Goal: Check status: Check status

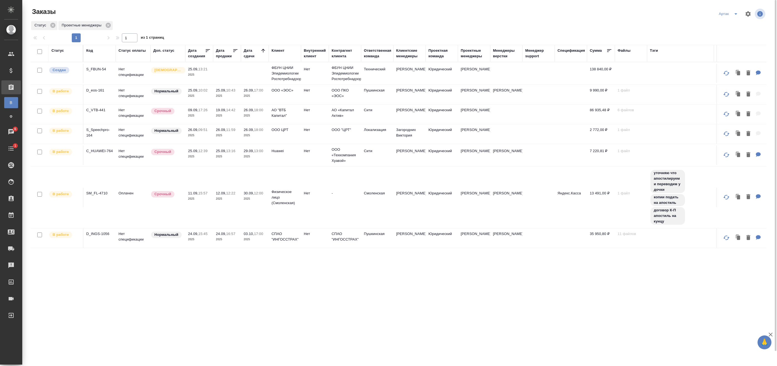
click at [390, 17] on div "Заказы Артак Статус Проектные менеджеры 1 1 из 1 страниц Статус Код Статус опла…" at bounding box center [401, 191] width 747 height 382
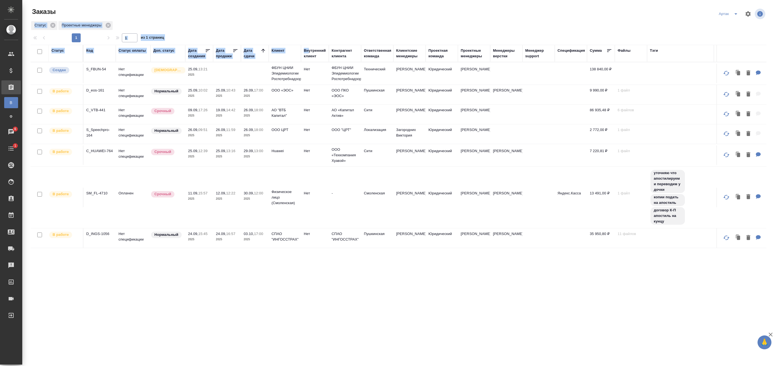
click at [349, 0] on html "🙏 .cls-1 fill:#fff; AWATERA Badanyan Artak Клиенты Спецификации Заказы В Все за…" at bounding box center [388, 183] width 777 height 366
click at [184, 270] on div "Статус Код Статус оплаты Доп. статус Дата создания Дата продажи Дата сдачи Клие…" at bounding box center [399, 212] width 736 height 334
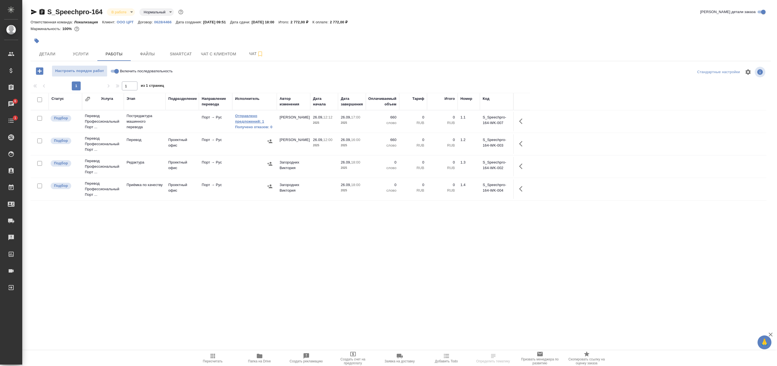
click at [244, 124] on link "Отправлено предложений: 1" at bounding box center [254, 118] width 39 height 11
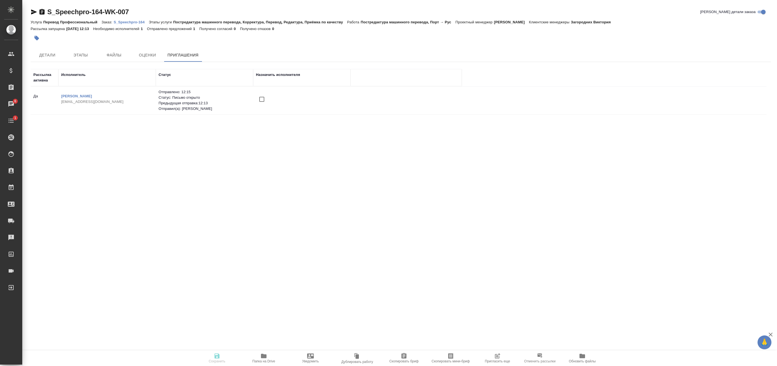
click at [509, 359] on span "Пригласить еще" at bounding box center [497, 358] width 40 height 11
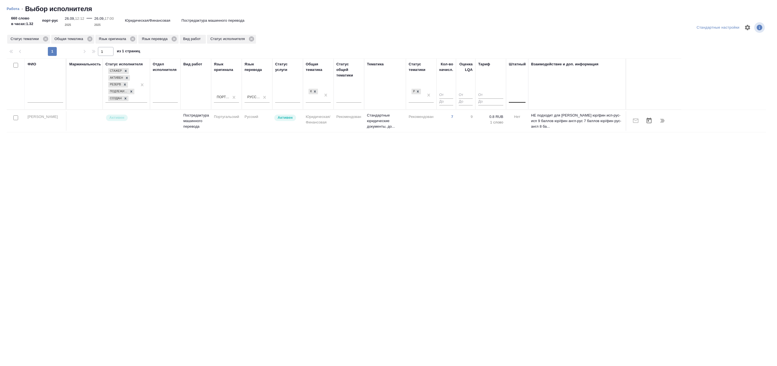
click at [520, 101] on div at bounding box center [517, 97] width 17 height 11
click at [523, 113] on div "Нет" at bounding box center [550, 115] width 83 height 10
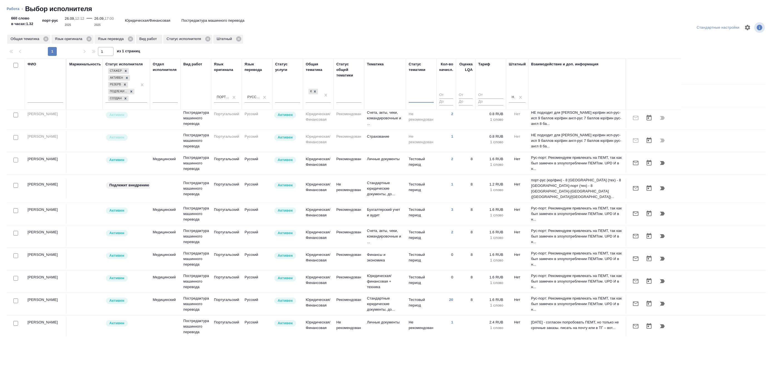
scroll to position [28, 0]
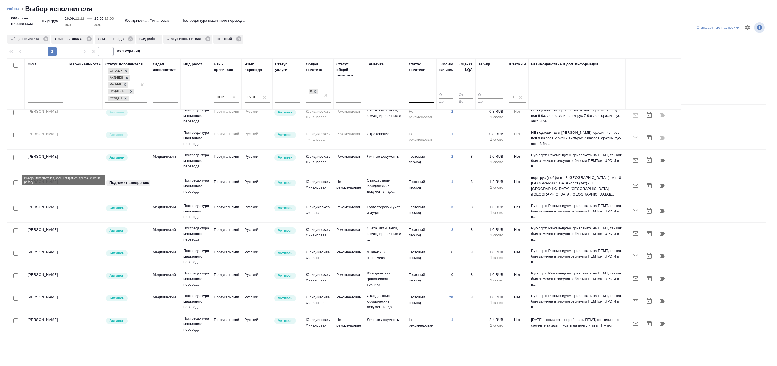
click at [16, 181] on input "checkbox" at bounding box center [15, 183] width 5 height 5
checkbox input "true"
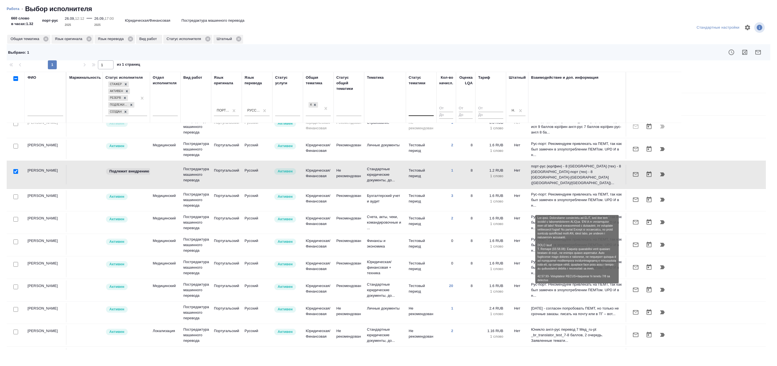
scroll to position [56, 0]
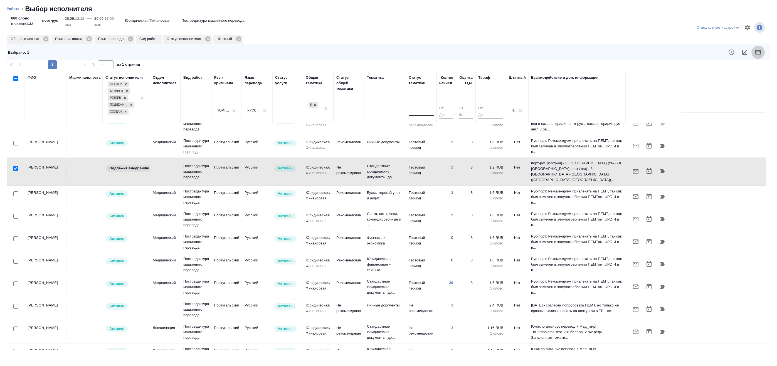
click at [758, 54] on icon "button" at bounding box center [758, 52] width 7 height 7
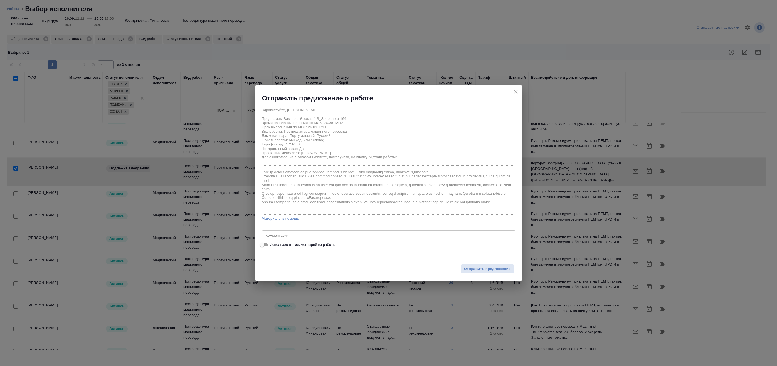
drag, startPoint x: 309, startPoint y: 245, endPoint x: 312, endPoint y: 246, distance: 3.3
click at [309, 245] on span "Использовать комментарий из работы" at bounding box center [303, 245] width 66 height 6
click at [272, 245] on input "Использовать комментарий из работы" at bounding box center [262, 245] width 20 height 7
checkbox input "true"
type textarea "Под нот"
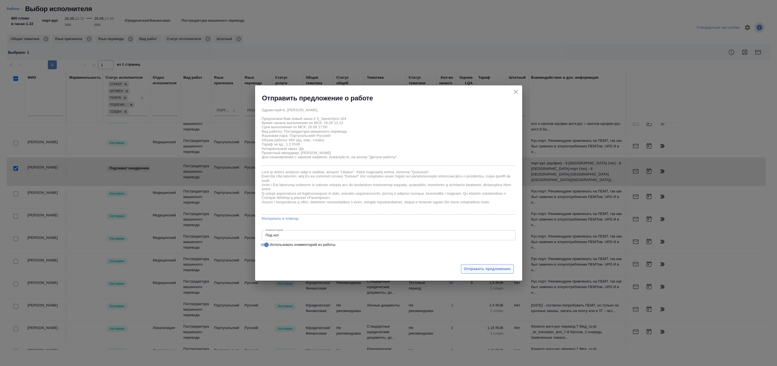
click at [466, 269] on span "Отправить предложение" at bounding box center [487, 269] width 47 height 6
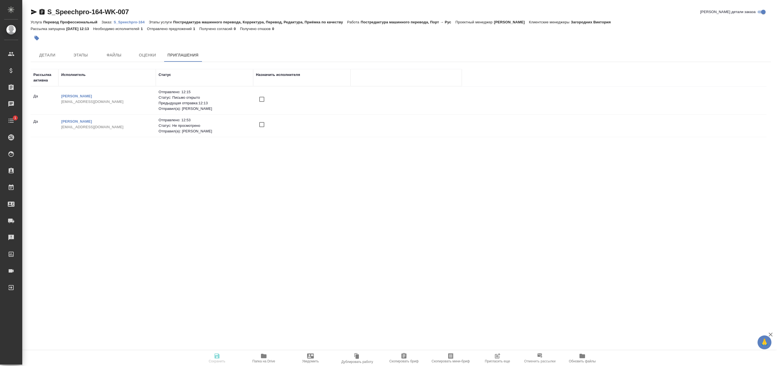
click at [497, 356] on icon "button" at bounding box center [498, 355] width 4 height 4
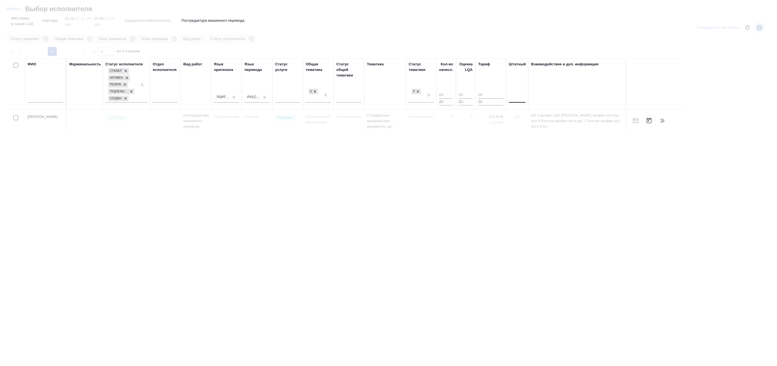
click at [520, 100] on div at bounding box center [517, 97] width 17 height 8
click at [519, 115] on div "Нет" at bounding box center [550, 115] width 83 height 10
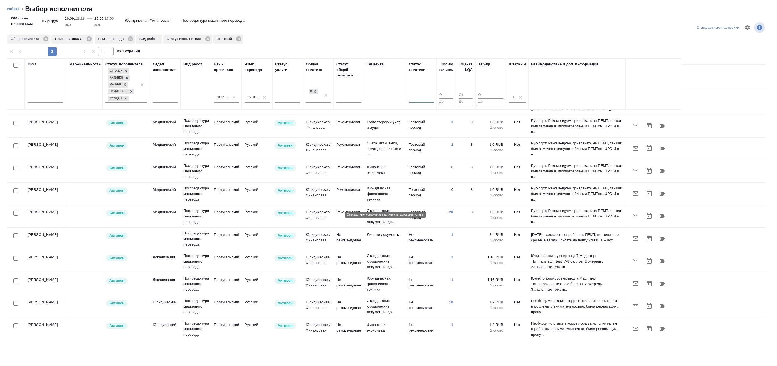
scroll to position [139, 0]
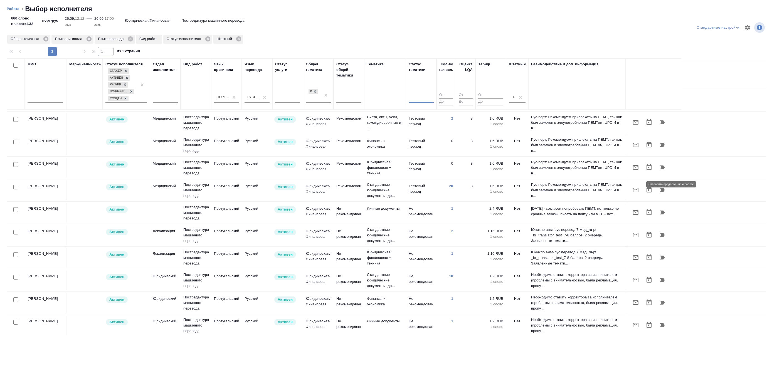
click at [636, 188] on icon "button" at bounding box center [636, 190] width 6 height 4
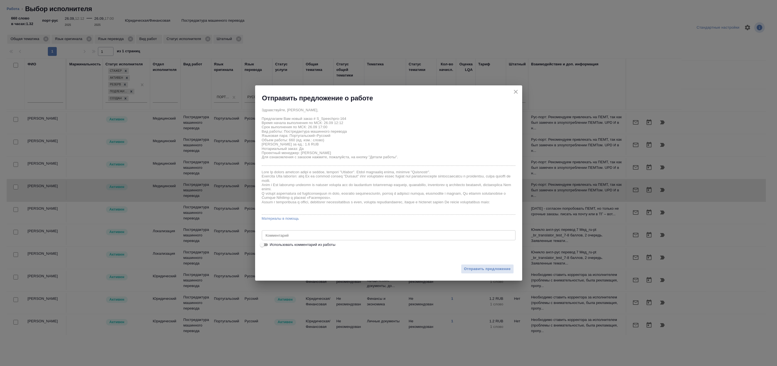
click at [317, 243] on span "Использовать комментарий из работы" at bounding box center [303, 245] width 66 height 6
click at [272, 243] on input "Использовать комментарий из работы" at bounding box center [262, 245] width 20 height 7
checkbox input "true"
type textarea "Под нот"
click at [518, 90] on icon "close" at bounding box center [516, 91] width 7 height 7
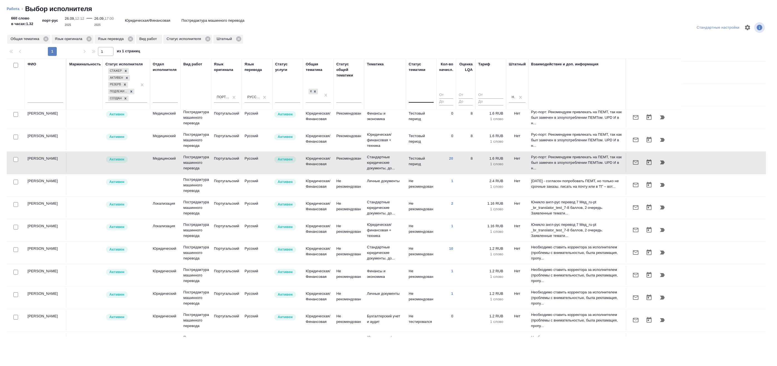
scroll to position [179, 0]
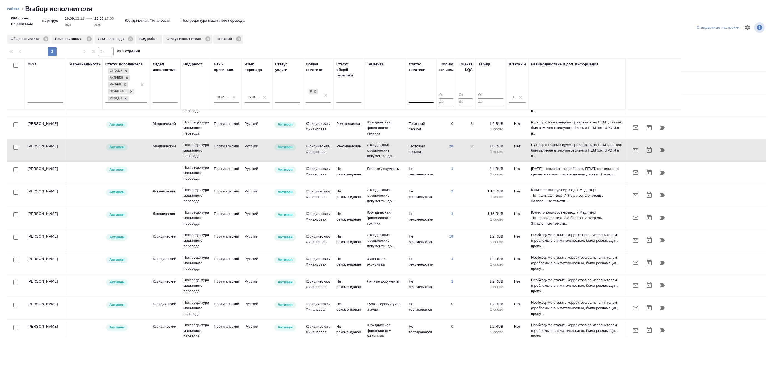
click at [634, 125] on icon "button" at bounding box center [636, 127] width 6 height 4
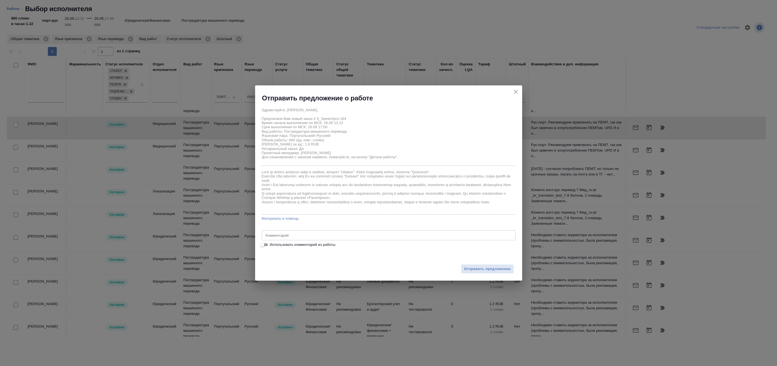
click at [324, 246] on span "Использовать комментарий из работы" at bounding box center [303, 245] width 66 height 6
click at [272, 246] on input "Использовать комментарий из работы" at bounding box center [262, 245] width 20 height 7
checkbox input "true"
type textarea "Под нот"
click at [490, 270] on span "Отправить предложение" at bounding box center [487, 269] width 47 height 6
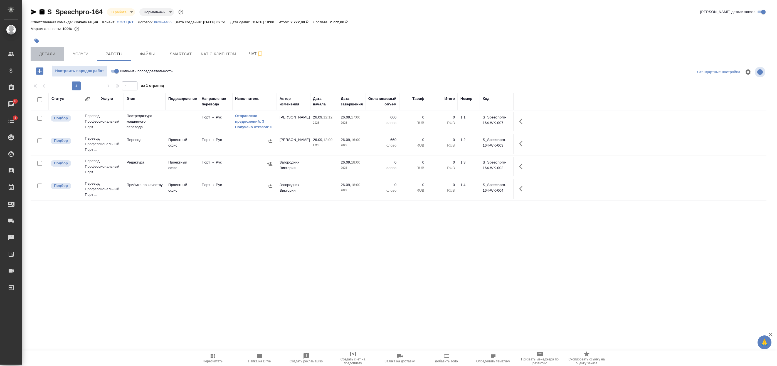
click at [53, 53] on span "Детали" at bounding box center [47, 54] width 27 height 7
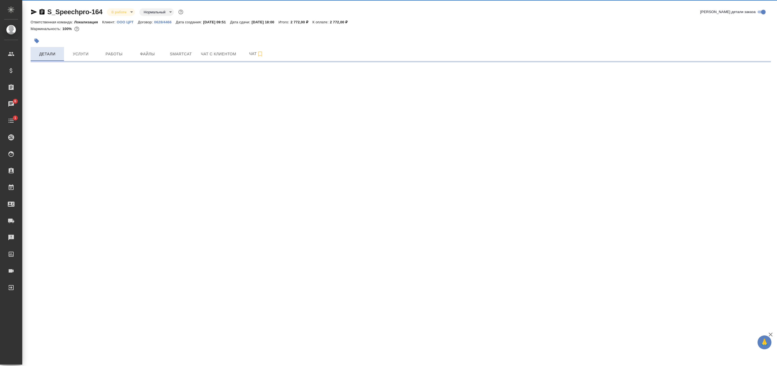
select select "RU"
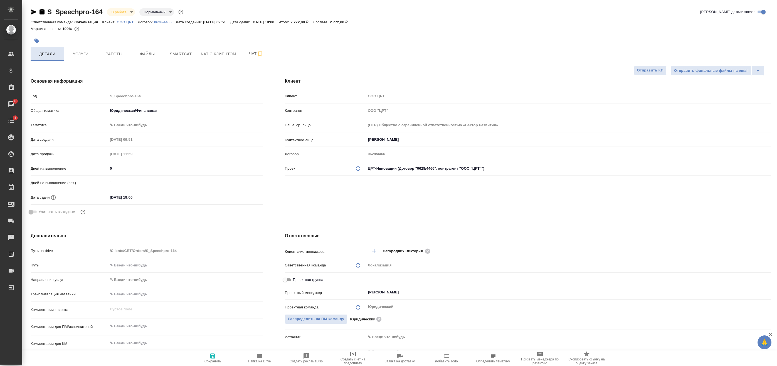
type textarea "x"
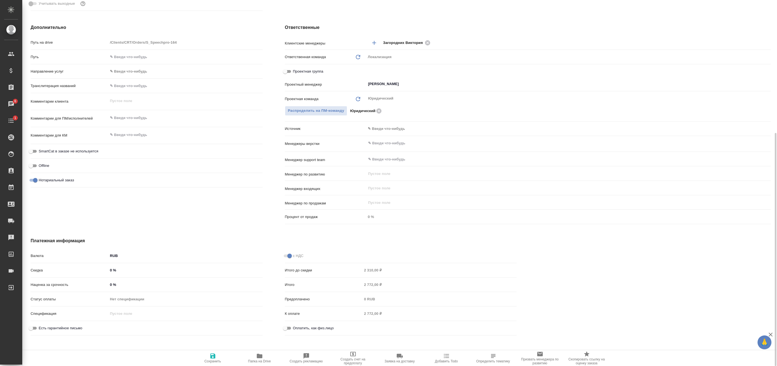
scroll to position [213, 0]
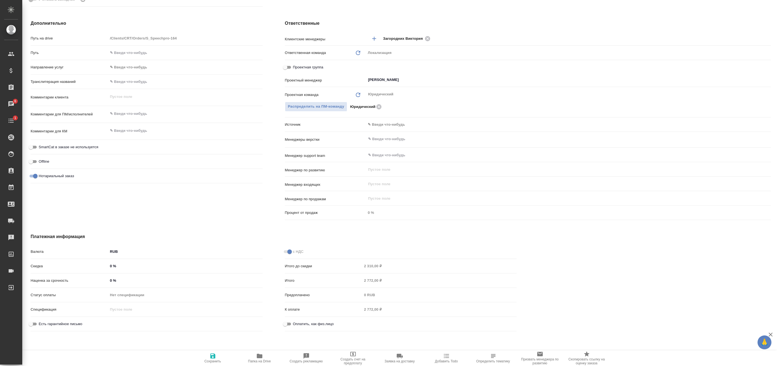
type textarea "x"
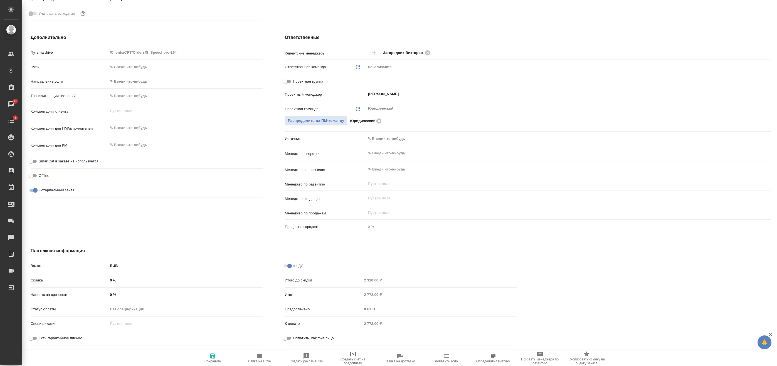
type textarea "x"
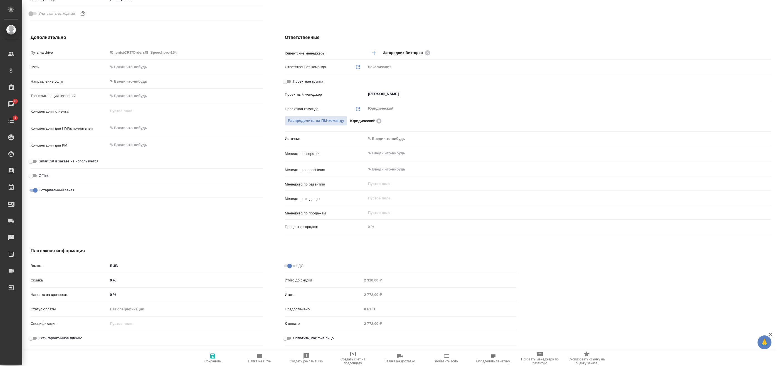
type textarea "x"
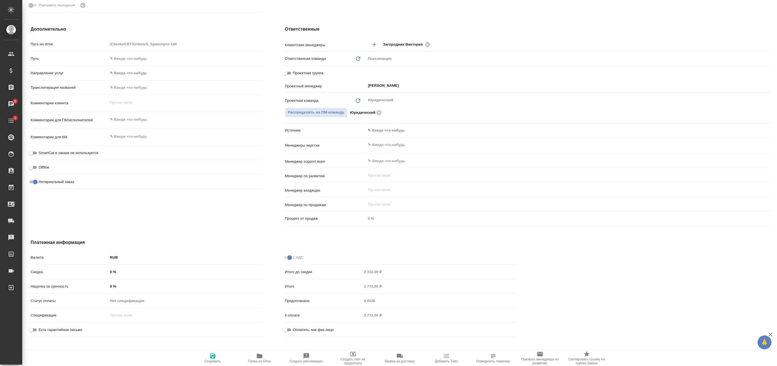
type textarea "x"
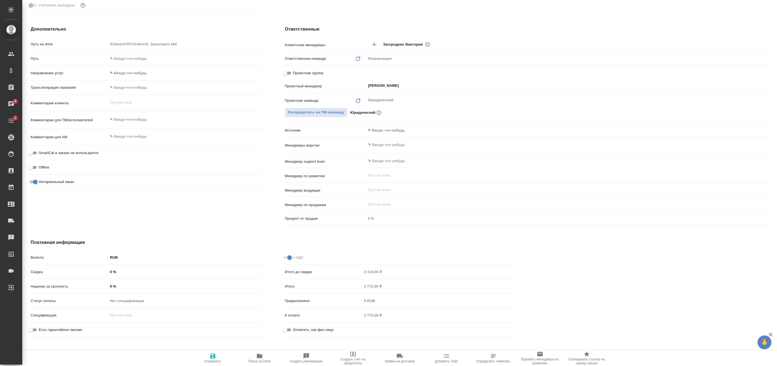
type textarea "x"
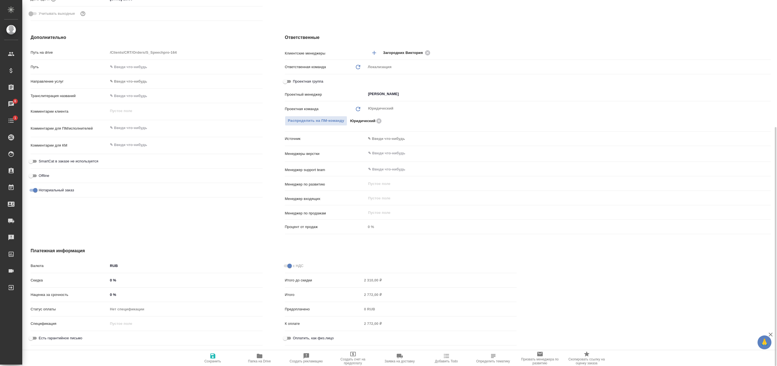
scroll to position [198, 0]
type textarea "x"
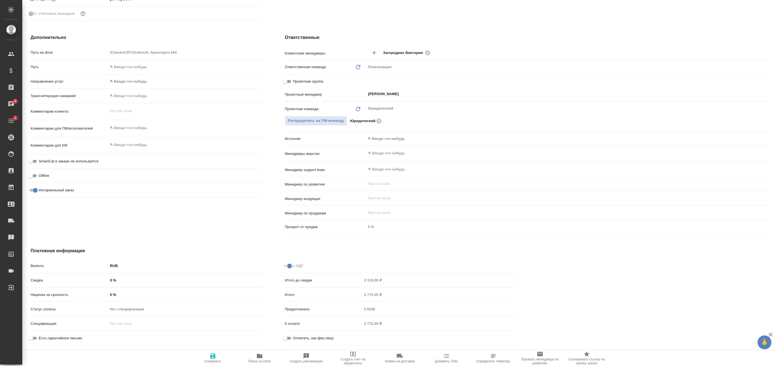
type textarea "x"
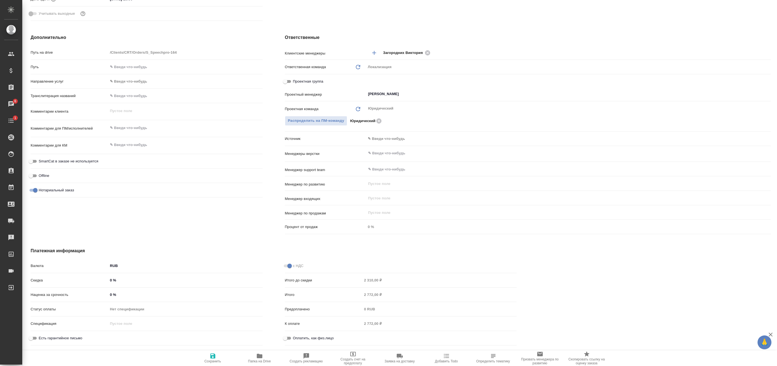
type textarea "x"
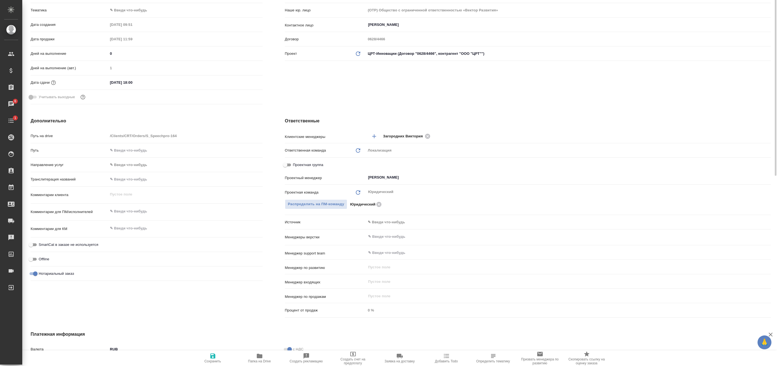
scroll to position [0, 0]
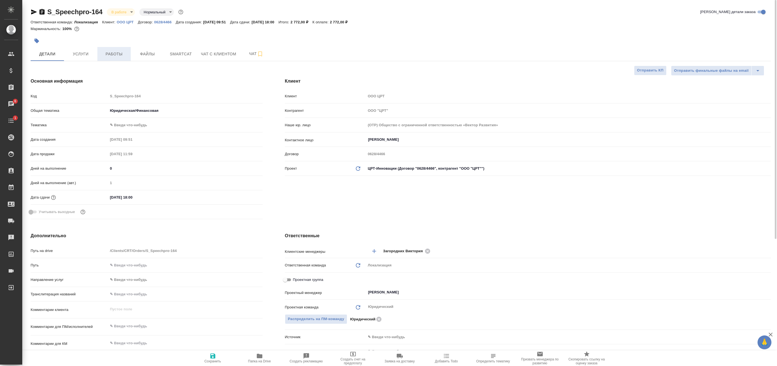
click at [106, 56] on span "Работы" at bounding box center [114, 54] width 27 height 7
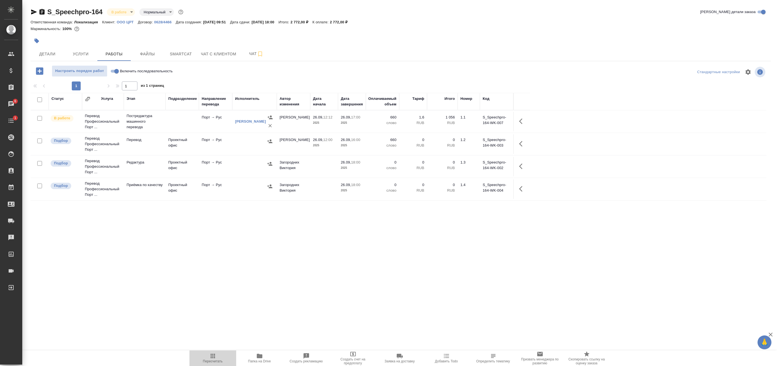
click at [215, 356] on icon "button" at bounding box center [213, 356] width 4 height 4
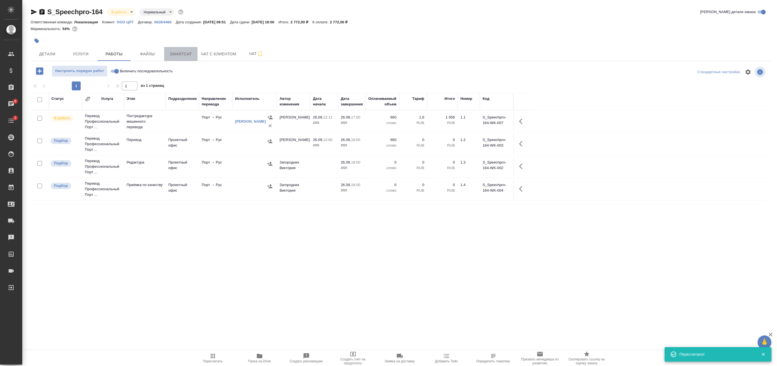
click at [179, 54] on span "Smartcat" at bounding box center [181, 54] width 27 height 7
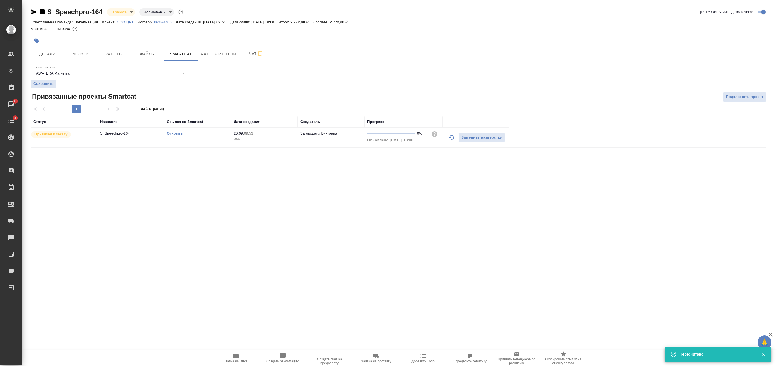
click at [174, 132] on link "Открыть" at bounding box center [175, 133] width 16 height 4
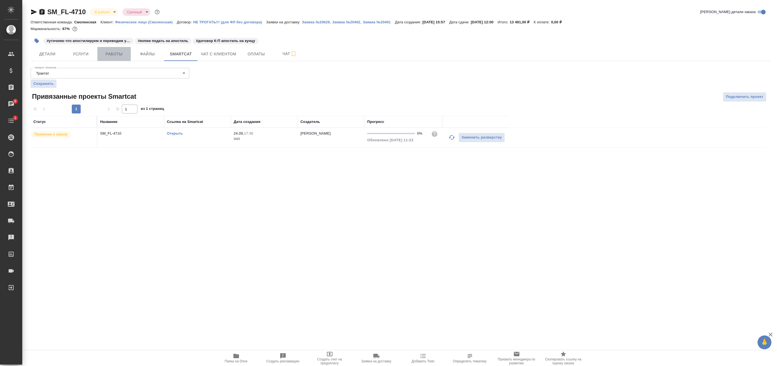
click at [106, 50] on button "Работы" at bounding box center [113, 54] width 33 height 14
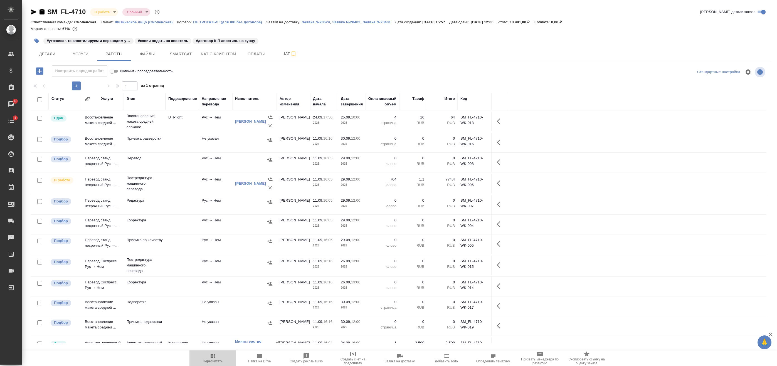
click at [217, 359] on span "Пересчитать" at bounding box center [213, 358] width 40 height 11
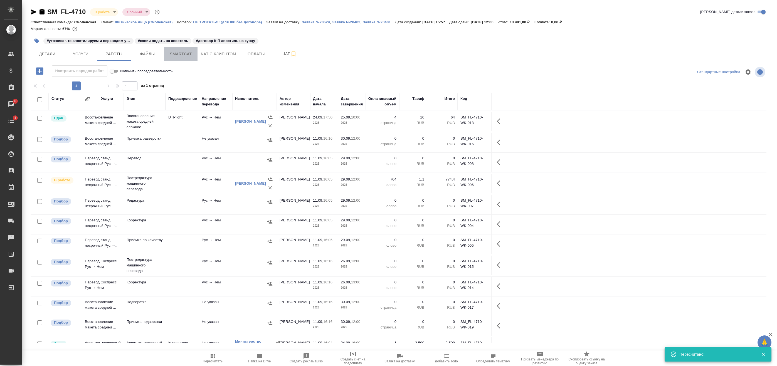
click at [174, 57] on span "Smartcat" at bounding box center [181, 54] width 27 height 7
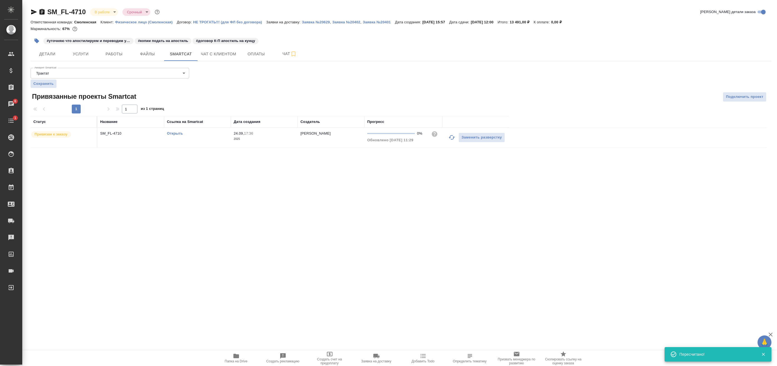
click at [179, 132] on link "Открыть" at bounding box center [175, 133] width 16 height 4
click at [106, 52] on span "Работы" at bounding box center [114, 54] width 27 height 7
